Goal: Entertainment & Leisure: Browse casually

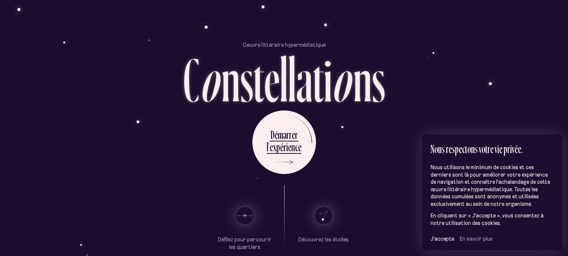
click at [370, 191] on div "Défilez pour parcourir les quartiers [GEOGRAPHIC_DATA]" at bounding box center [283, 218] width 257 height 66
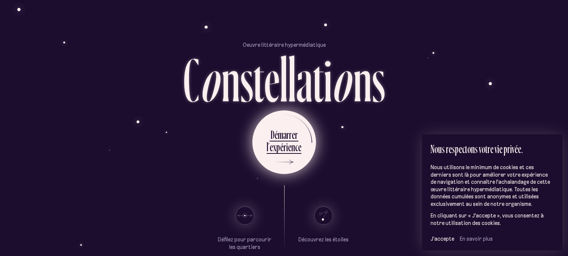
click at [288, 152] on div "e" at bounding box center [289, 147] width 3 height 15
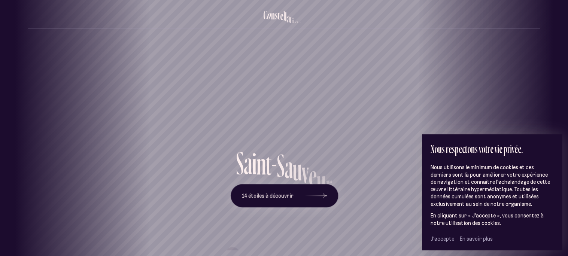
click at [446, 239] on span "J’accepte" at bounding box center [443, 239] width 24 height 7
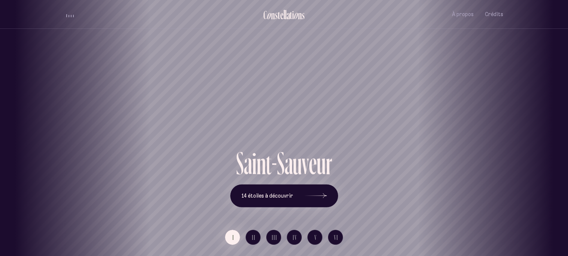
click at [68, 13] on div "volume audio" at bounding box center [69, 15] width 7 height 6
click at [70, 17] on button "volume audio" at bounding box center [70, 14] width 10 height 8
click at [273, 191] on button "14 étoiles à découvrir" at bounding box center [284, 195] width 108 height 23
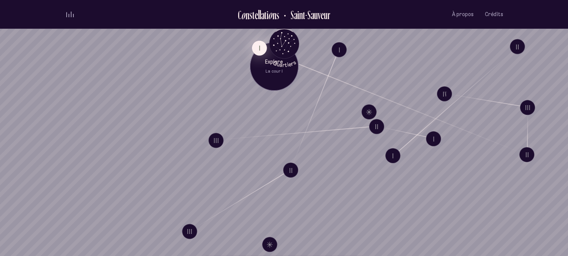
click at [256, 48] on button "I" at bounding box center [259, 47] width 15 height 15
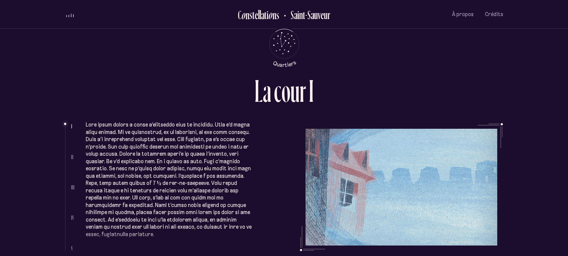
click at [134, 81] on div "L a c o u r I" at bounding box center [284, 88] width 438 height 26
click at [121, 122] on div "L a c o u r I" at bounding box center [284, 99] width 438 height 48
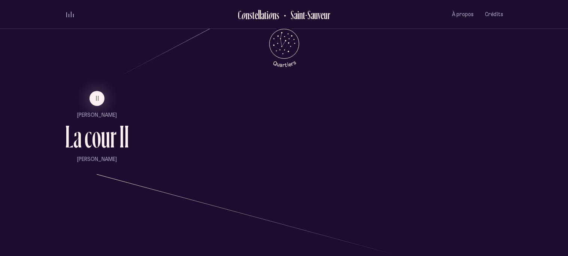
click at [93, 100] on ul "II [PERSON_NAME] L a c o u r I I [PERSON_NAME]" at bounding box center [97, 127] width 64 height 72
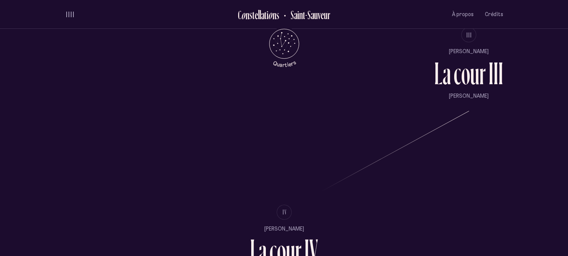
scroll to position [738, 0]
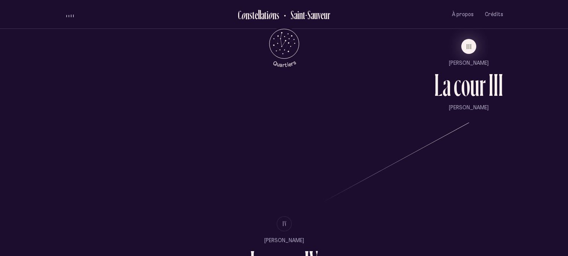
click at [471, 54] on ul "III [PERSON_NAME] L a c o u r I I I [PERSON_NAME]" at bounding box center [468, 75] width 69 height 72
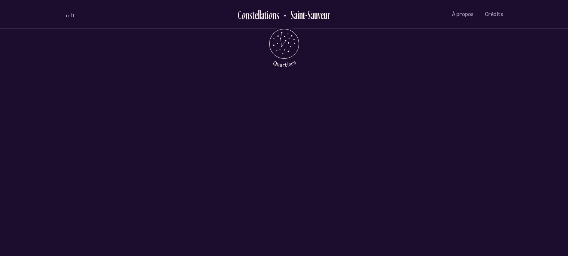
scroll to position [0, 0]
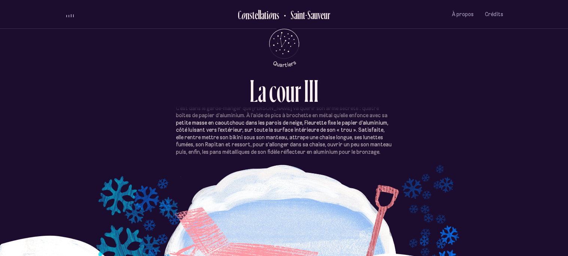
scroll to position [315, 0]
click at [405, 152] on div "« Je passerai pas le reste de l’hiver icitte dans mon salon, çartain ! » Mantea…" at bounding box center [284, 173] width 438 height 144
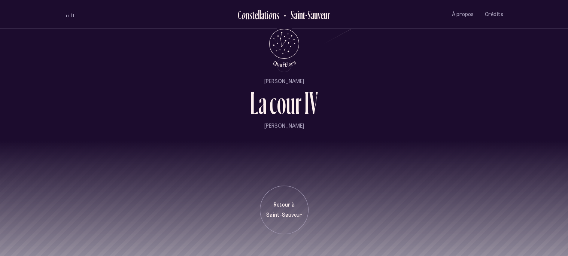
scroll to position [895, 0]
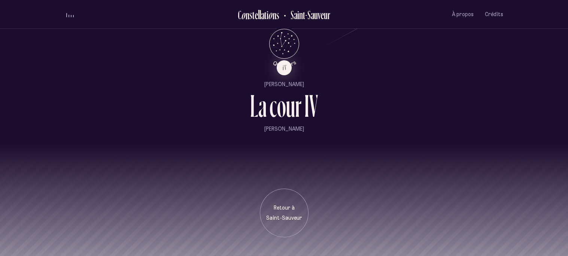
click at [284, 102] on div "o" at bounding box center [281, 106] width 9 height 32
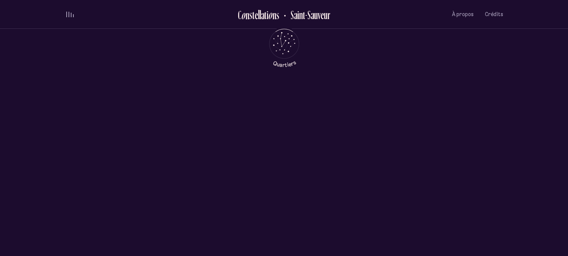
scroll to position [0, 0]
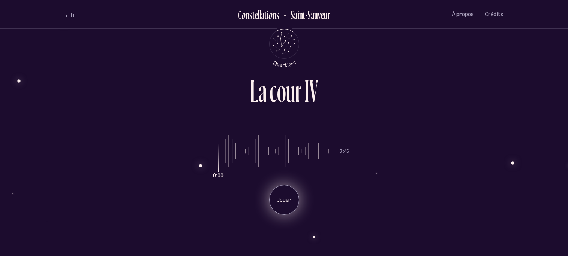
click at [279, 210] on div "Jouer" at bounding box center [284, 200] width 30 height 30
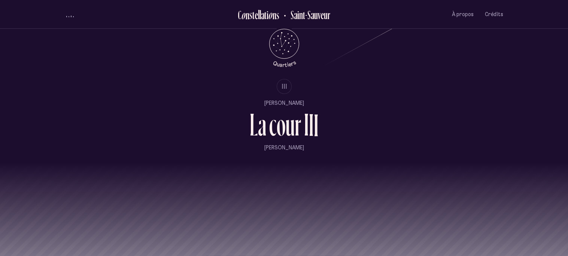
scroll to position [910, 0]
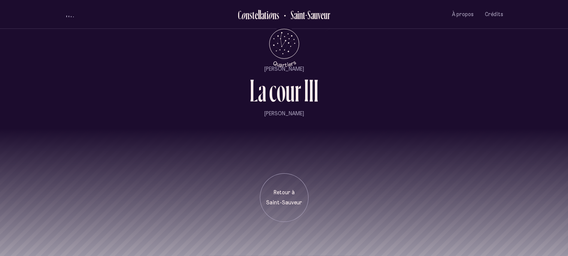
click at [279, 210] on div "Retour à [GEOGRAPHIC_DATA]" at bounding box center [284, 197] width 49 height 49
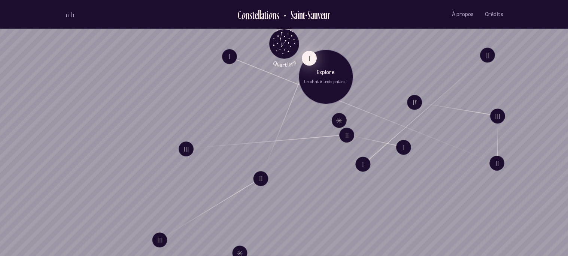
click at [307, 61] on button "I" at bounding box center [308, 58] width 15 height 15
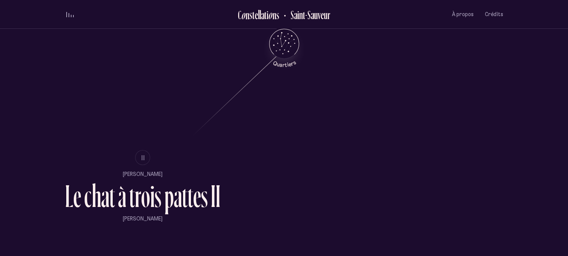
scroll to position [452, 0]
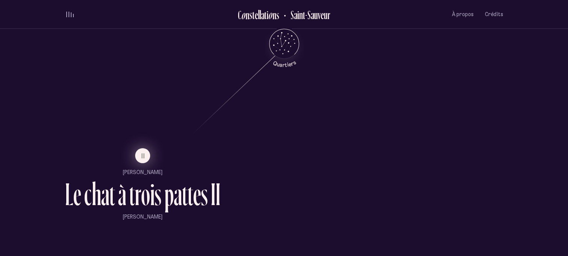
click at [146, 159] on button "II" at bounding box center [142, 155] width 15 height 15
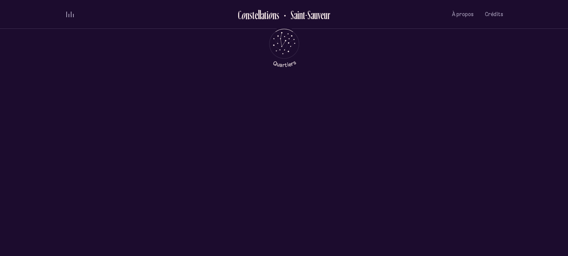
scroll to position [0, 0]
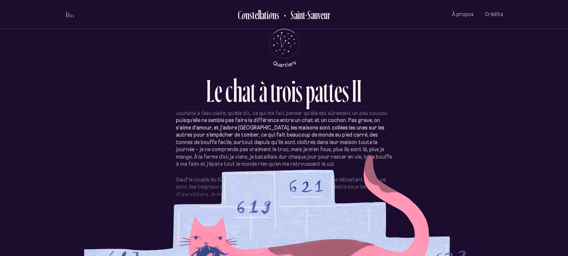
scroll to position [50, 0]
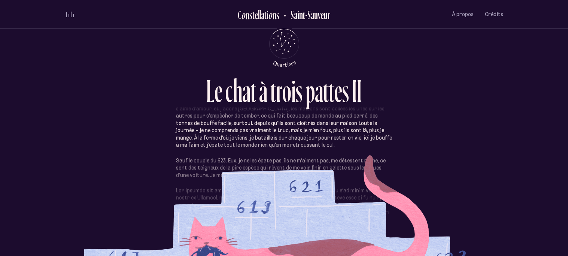
click at [118, 157] on div "Les gens du 617 et du 619 m’aiment bien, ils me donnent des gâteries salées sen…" at bounding box center [284, 173] width 438 height 144
click at [121, 73] on div "L e c h a t à t r o i s p a t t e s I I Les gens du 617 et du 619 m’aiment bien…" at bounding box center [284, 128] width 449 height 256
click at [97, 25] on ul "C o n s t e l l a t i o n s [GEOGRAPHIC_DATA] À propos Crédits Menu" at bounding box center [284, 14] width 438 height 29
click at [133, 72] on div "L e c h a t à t r o i s p a t t e s I I Les gens du 617 et du 619 m’aiment bien…" at bounding box center [284, 128] width 449 height 256
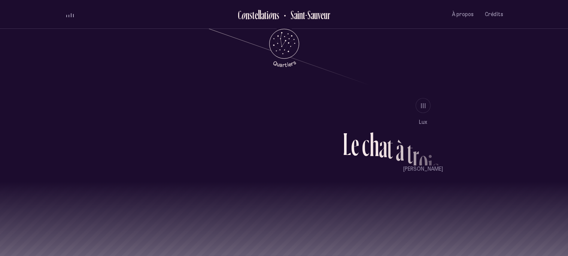
scroll to position [683, 0]
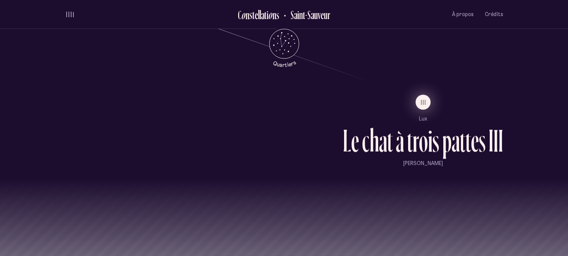
click at [417, 104] on button "III" at bounding box center [423, 102] width 15 height 15
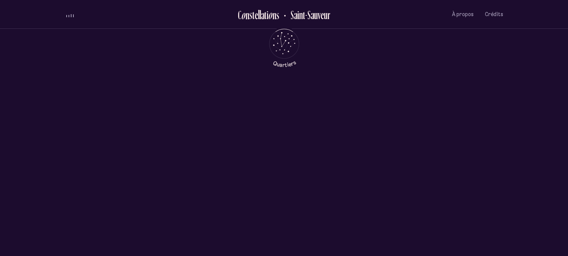
scroll to position [0, 0]
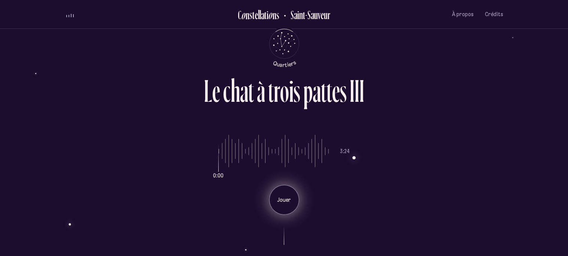
click at [283, 199] on p "Jouer" at bounding box center [284, 200] width 19 height 7
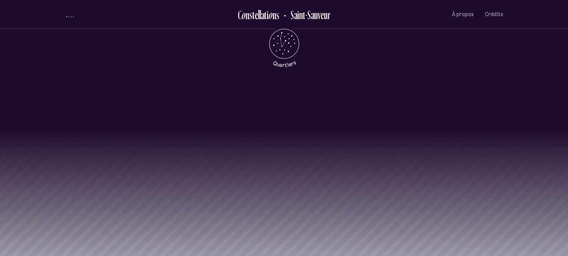
scroll to position [733, 0]
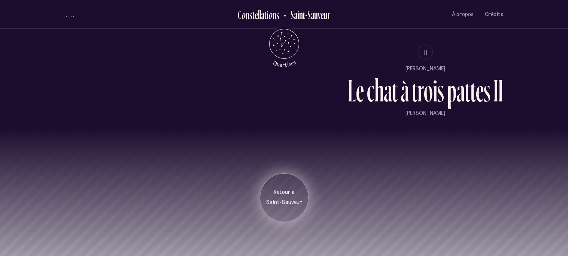
click at [295, 196] on div "Retour à [GEOGRAPHIC_DATA]" at bounding box center [283, 198] width 37 height 18
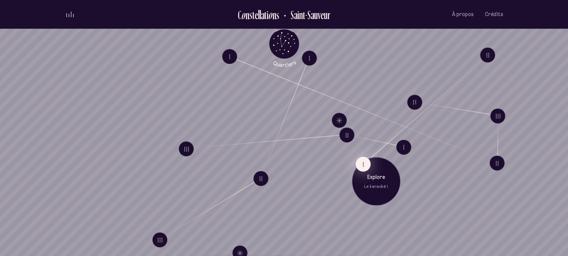
click at [363, 166] on button "I" at bounding box center [362, 164] width 15 height 15
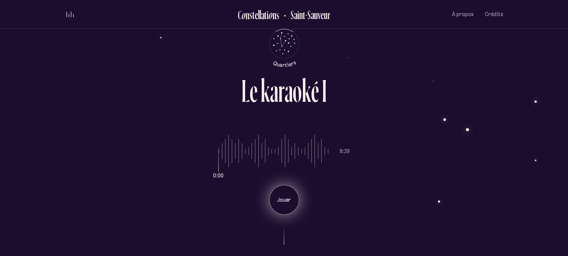
click at [281, 206] on div "Jouer" at bounding box center [284, 200] width 30 height 30
